Goal: Task Accomplishment & Management: Manage account settings

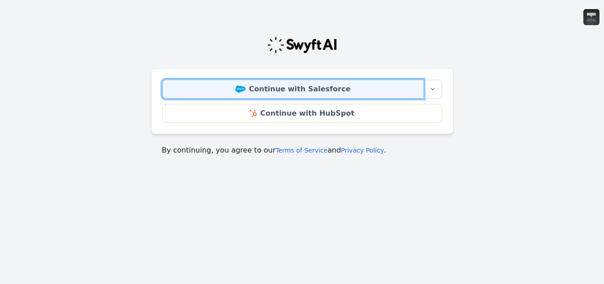
click at [281, 89] on link "Continue with Salesforce" at bounding box center [292, 89] width 261 height 19
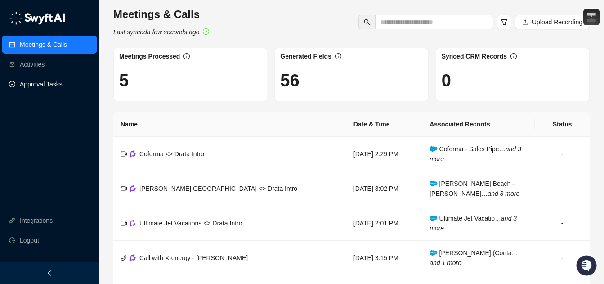
click at [55, 81] on link "Approval Tasks" at bounding box center [41, 84] width 43 height 18
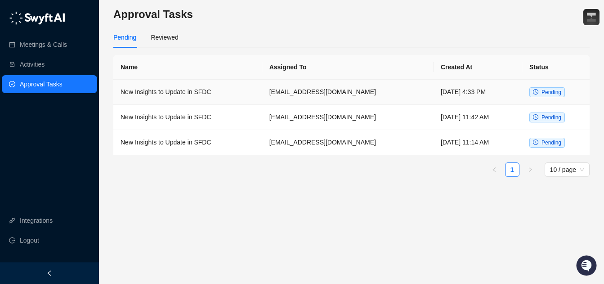
click at [179, 95] on td "New Insights to Update in SFDC" at bounding box center [187, 92] width 149 height 25
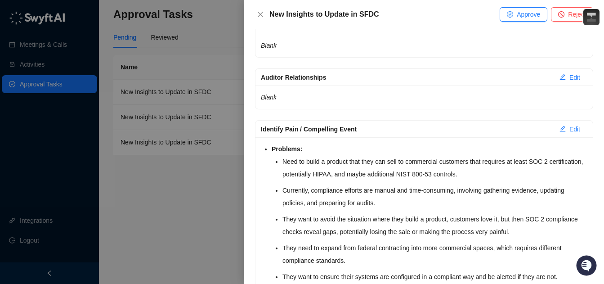
scroll to position [600, 0]
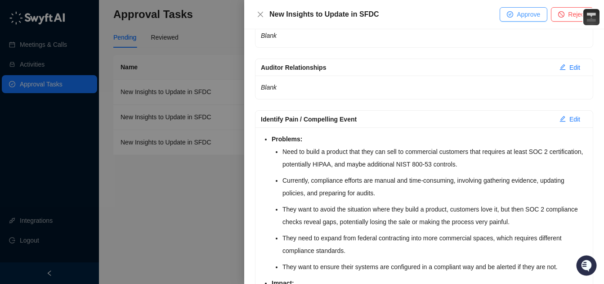
click at [513, 16] on button "Approve" at bounding box center [524, 14] width 48 height 14
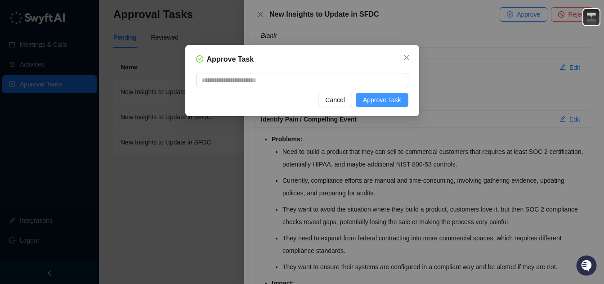
click at [370, 97] on span "Approve Task" at bounding box center [382, 100] width 38 height 10
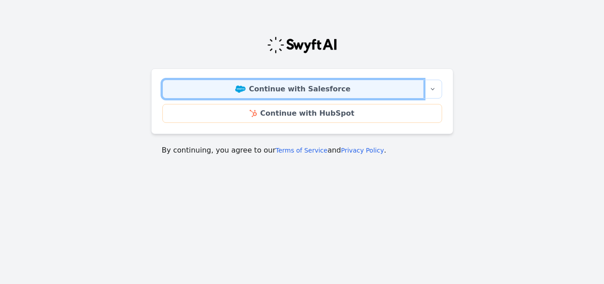
click at [229, 94] on link "Continue with Salesforce" at bounding box center [292, 89] width 261 height 19
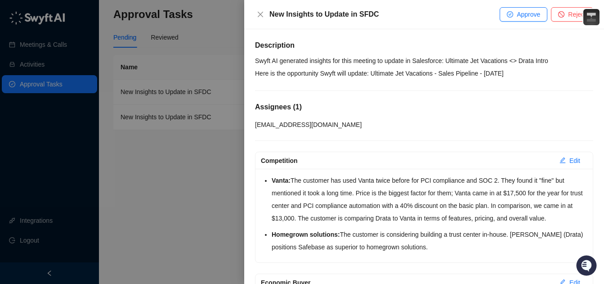
click at [145, 79] on div at bounding box center [302, 142] width 604 height 284
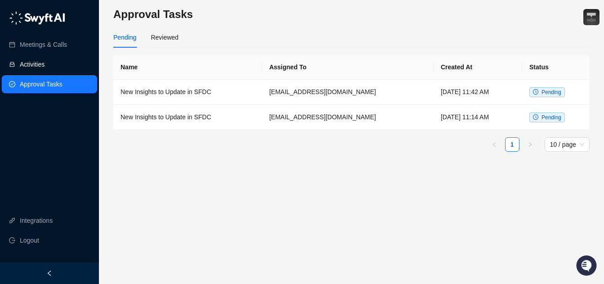
click at [45, 59] on link "Activities" at bounding box center [32, 64] width 25 height 18
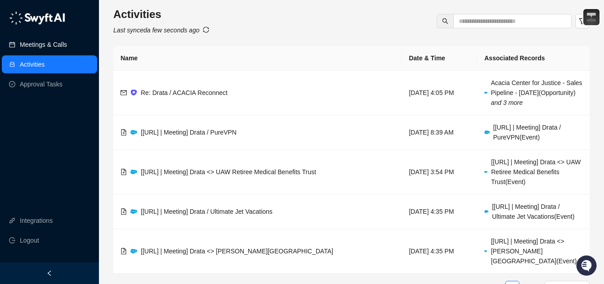
click at [66, 38] on link "Meetings & Calls" at bounding box center [43, 45] width 47 height 18
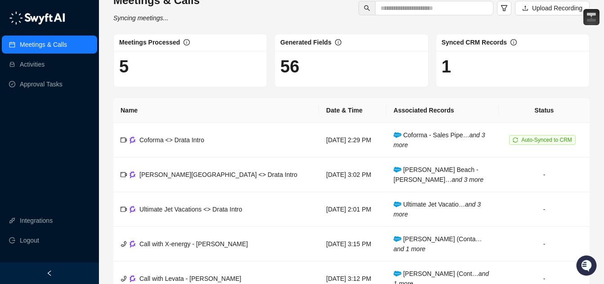
scroll to position [15, 0]
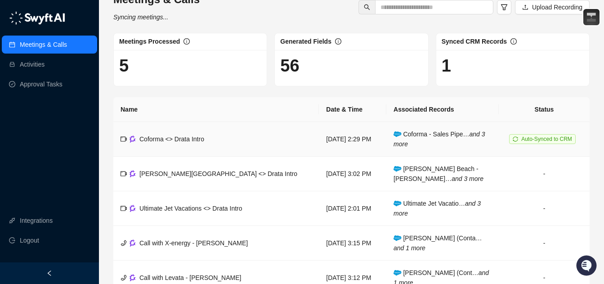
click at [210, 136] on td "Coforma <> Drata Intro" at bounding box center [216, 139] width 206 height 35
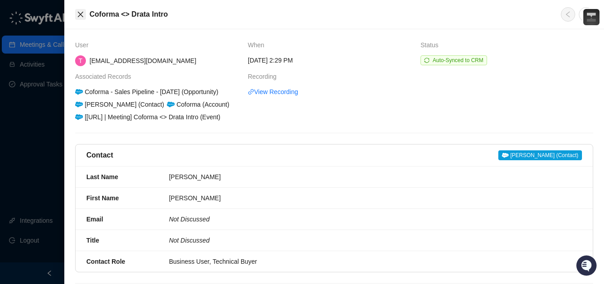
click at [81, 13] on icon "close" at bounding box center [80, 14] width 5 height 5
